Goal: Task Accomplishment & Management: Complete application form

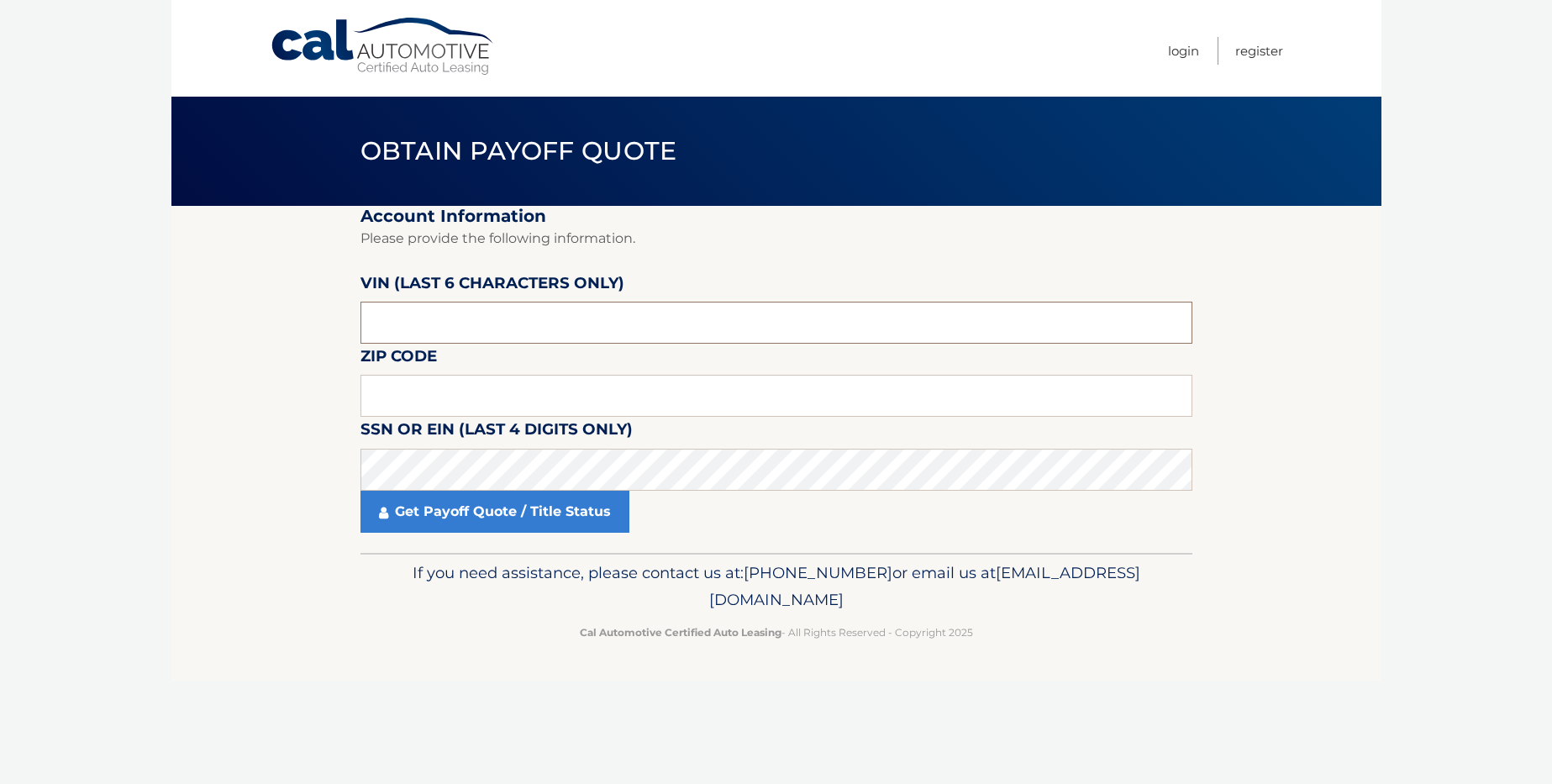
click at [463, 329] on input "text" at bounding box center [776, 322] width 832 height 42
type input "k*****"
type input "p*****"
type input "110599"
click at [419, 389] on input "text" at bounding box center [776, 395] width 832 height 42
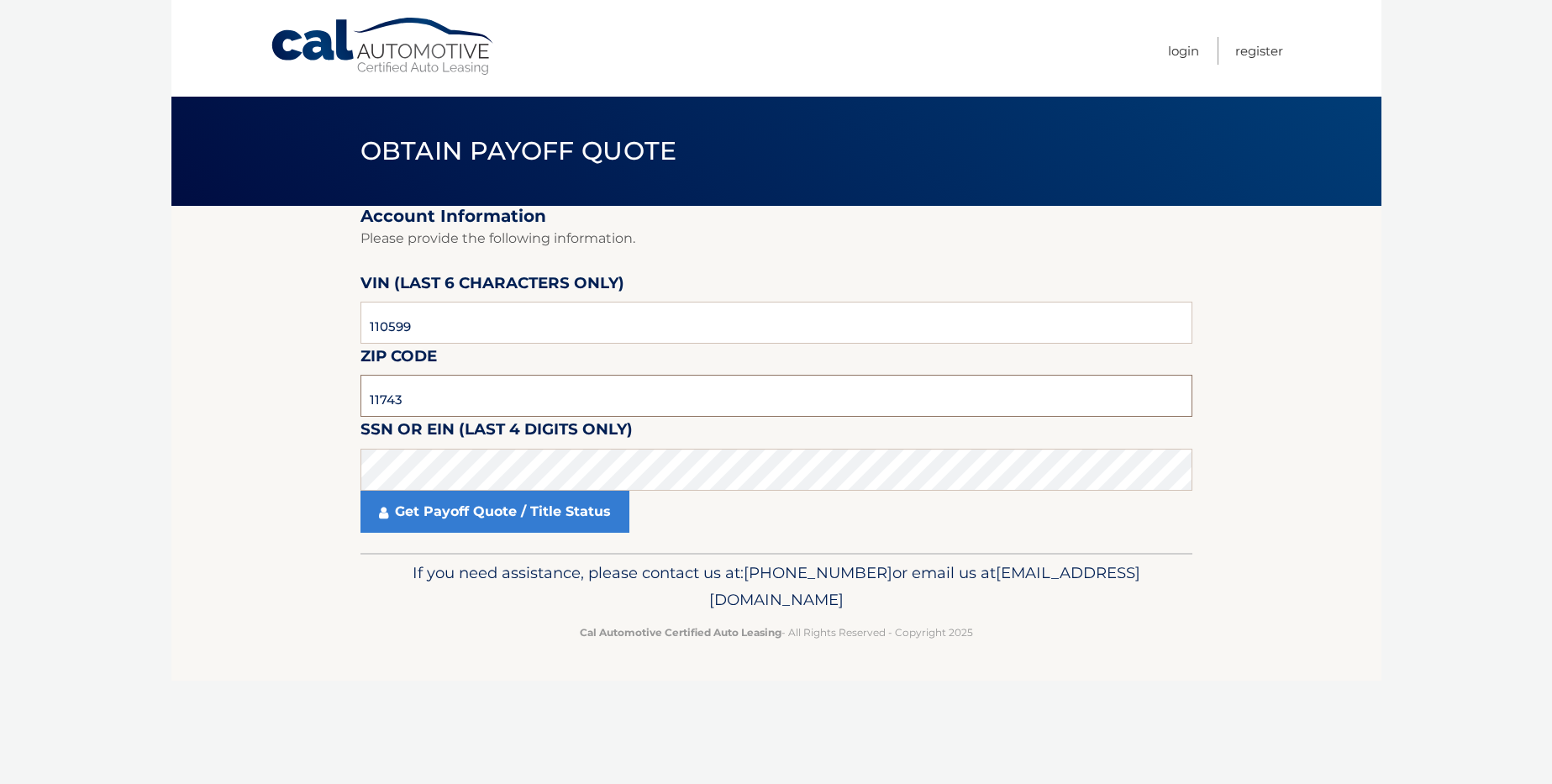
type input "11743"
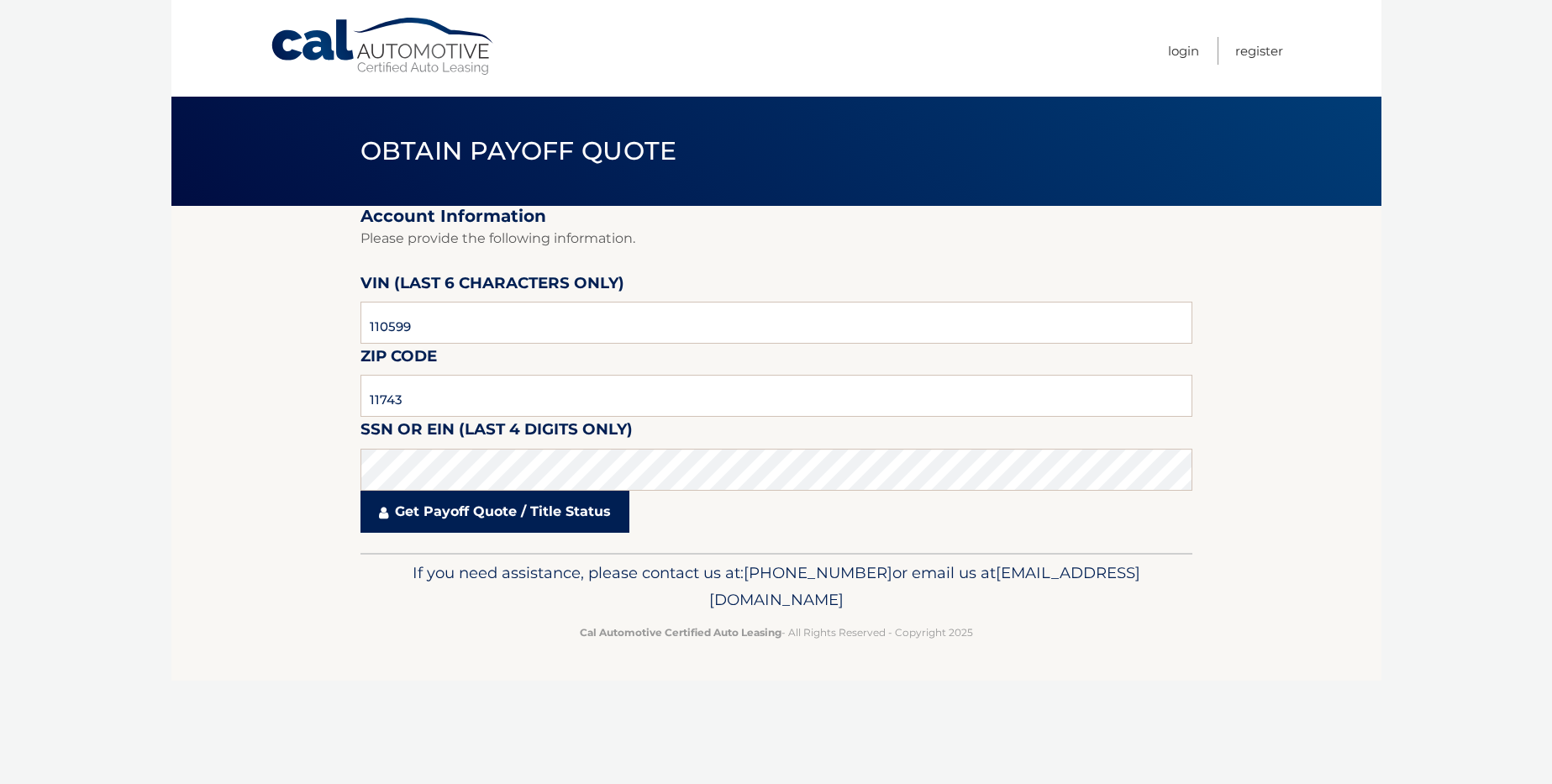
click at [516, 506] on link "Get Payoff Quote / Title Status" at bounding box center [495, 512] width 269 height 42
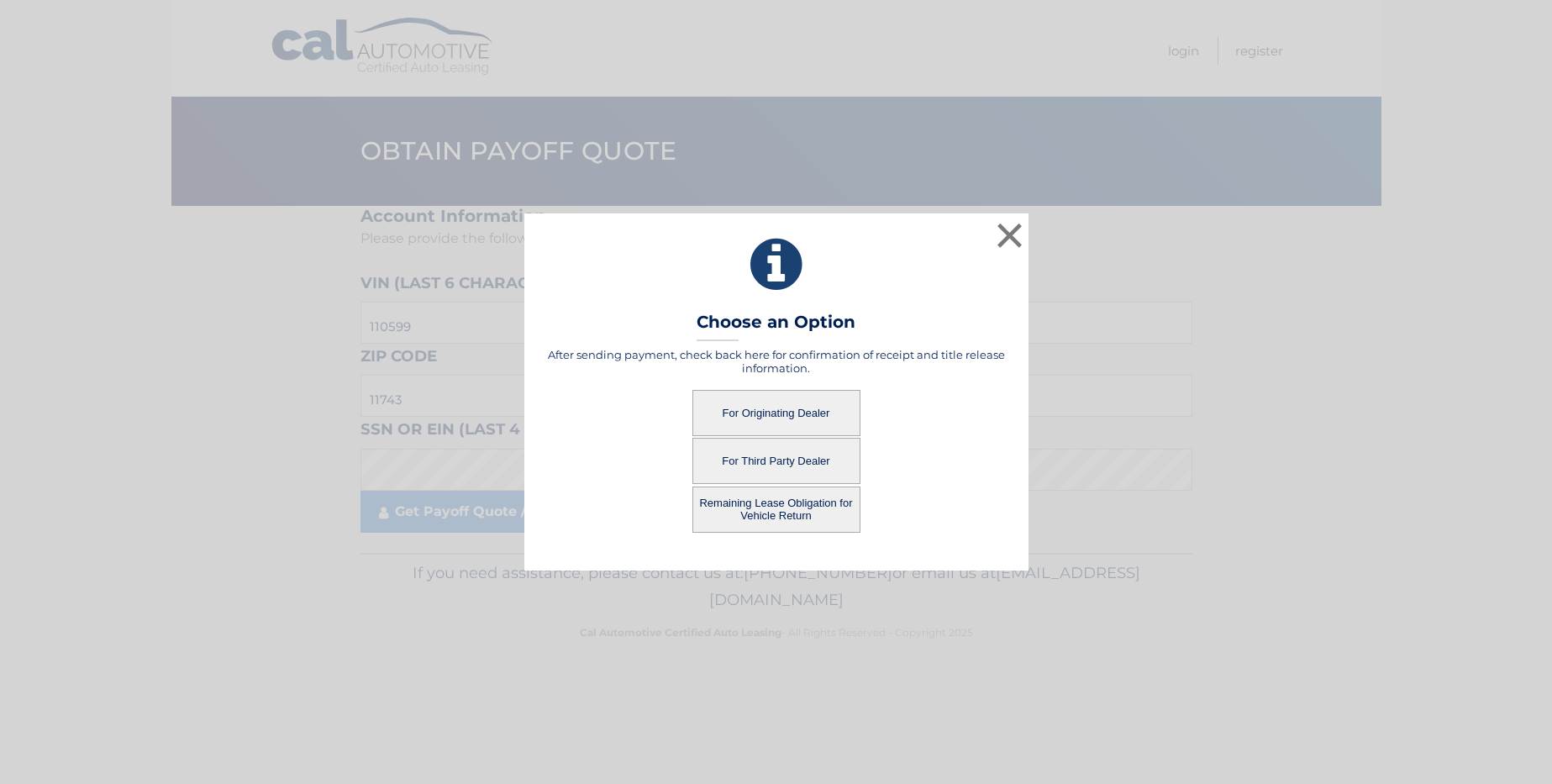
click at [796, 460] on button "For Third Party Dealer" at bounding box center [776, 461] width 168 height 46
click at [795, 463] on button "For Third Party Dealer" at bounding box center [776, 461] width 168 height 46
click at [753, 462] on button "For Third Party Dealer" at bounding box center [776, 461] width 168 height 46
drag, startPoint x: 753, startPoint y: 462, endPoint x: 741, endPoint y: 461, distance: 12.0
click at [753, 462] on button "For Third Party Dealer" at bounding box center [776, 461] width 168 height 46
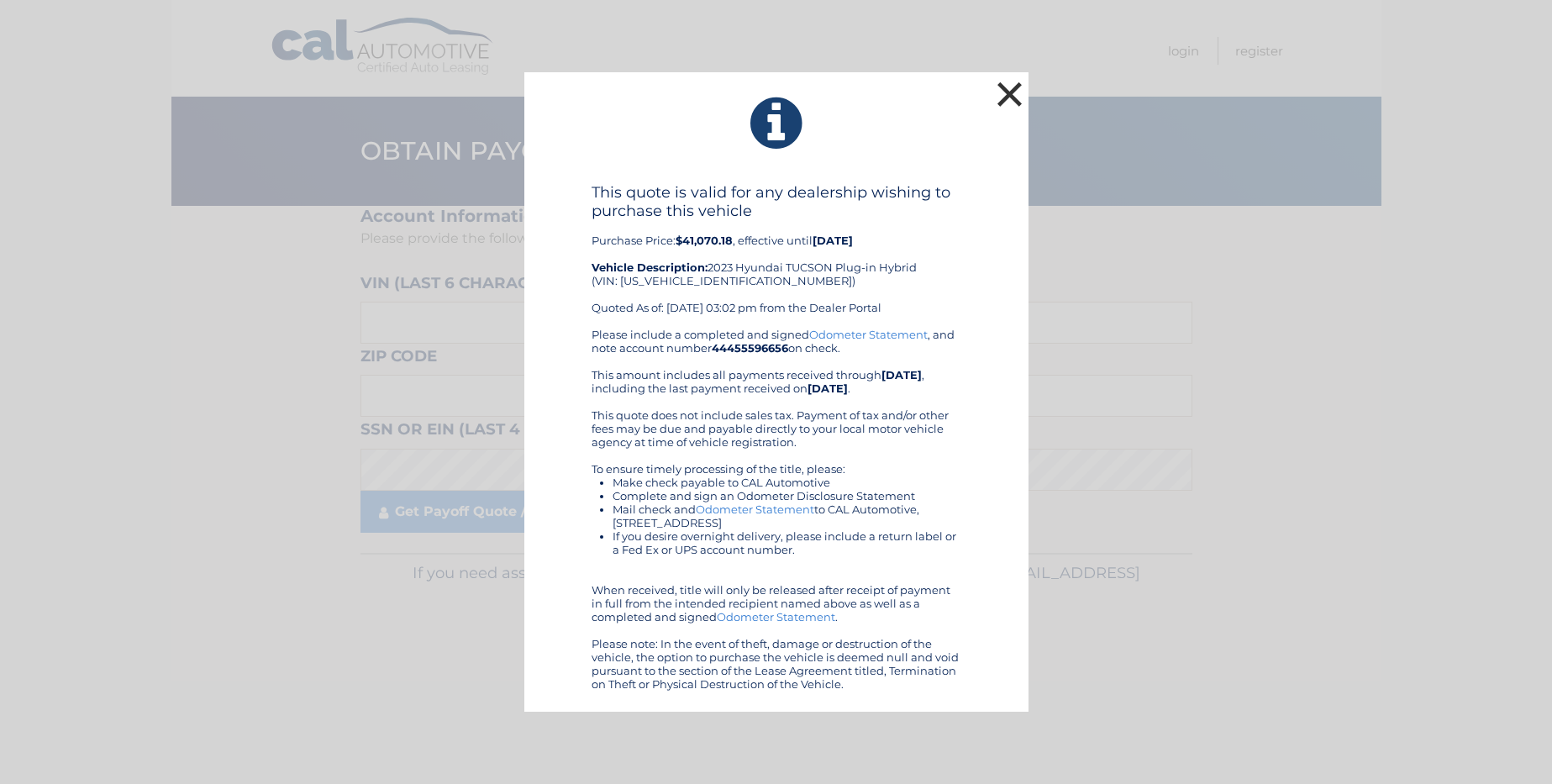
click at [1016, 97] on button "×" at bounding box center [1010, 94] width 33 height 33
